Goal: Find specific page/section: Find specific page/section

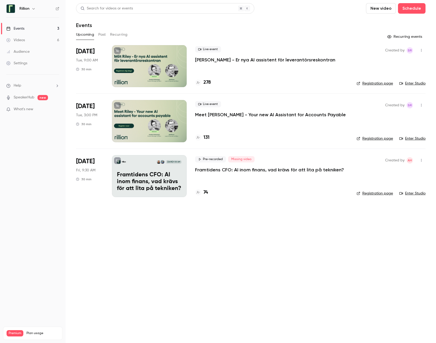
click at [421, 51] on icon "button" at bounding box center [421, 50] width 1 height 3
click at [229, 78] on div at bounding box center [218, 171] width 436 height 343
click at [152, 59] on div at bounding box center [149, 66] width 75 height 42
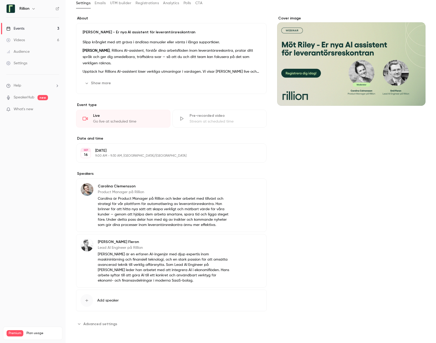
scroll to position [32, 0]
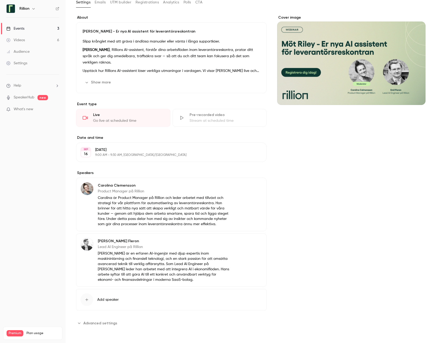
click at [103, 323] on span "Advanced settings" at bounding box center [100, 323] width 34 height 6
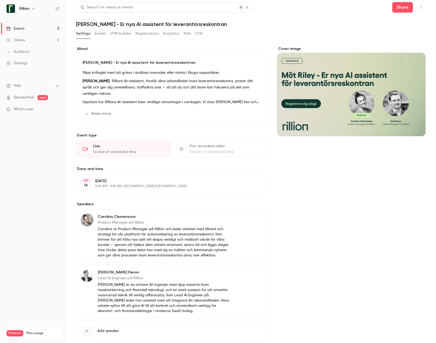
scroll to position [0, 0]
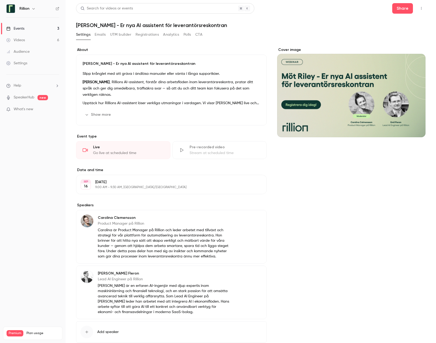
click at [419, 8] on icon "button" at bounding box center [421, 9] width 4 height 4
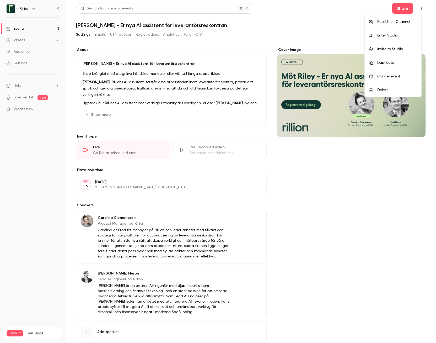
click at [230, 44] on div at bounding box center [218, 171] width 436 height 343
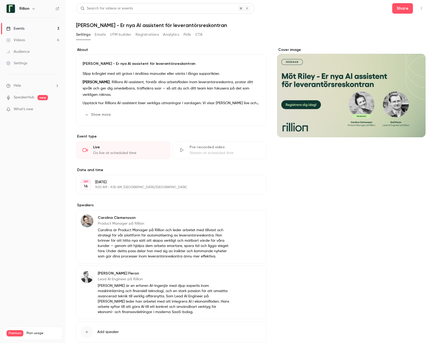
click at [23, 28] on div "Events" at bounding box center [15, 28] width 18 height 5
